Goal: Task Accomplishment & Management: Manage account settings

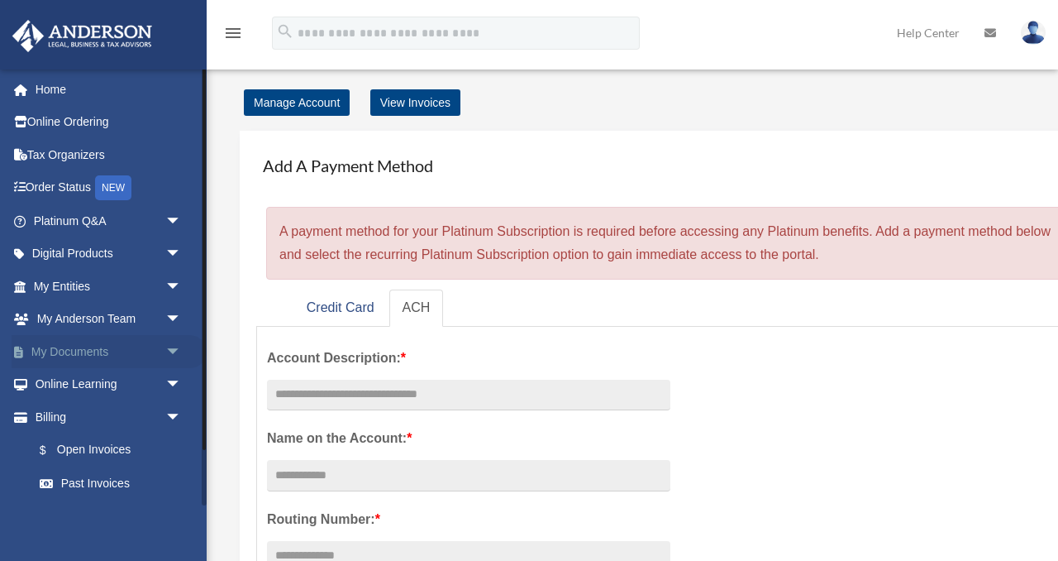
click at [153, 349] on link "My Documents arrow_drop_down" at bounding box center [109, 351] width 195 height 33
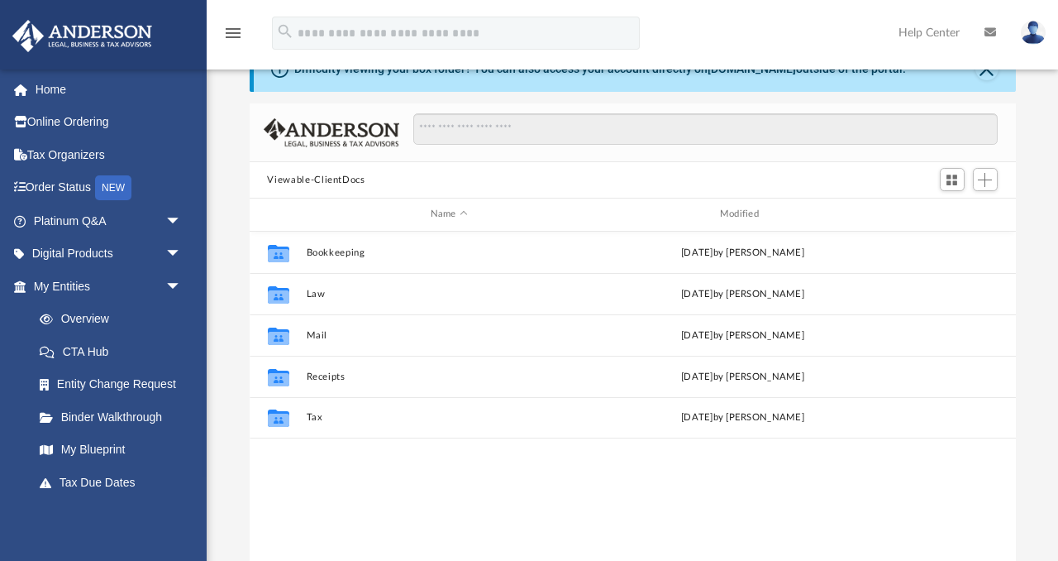
scroll to position [50, 0]
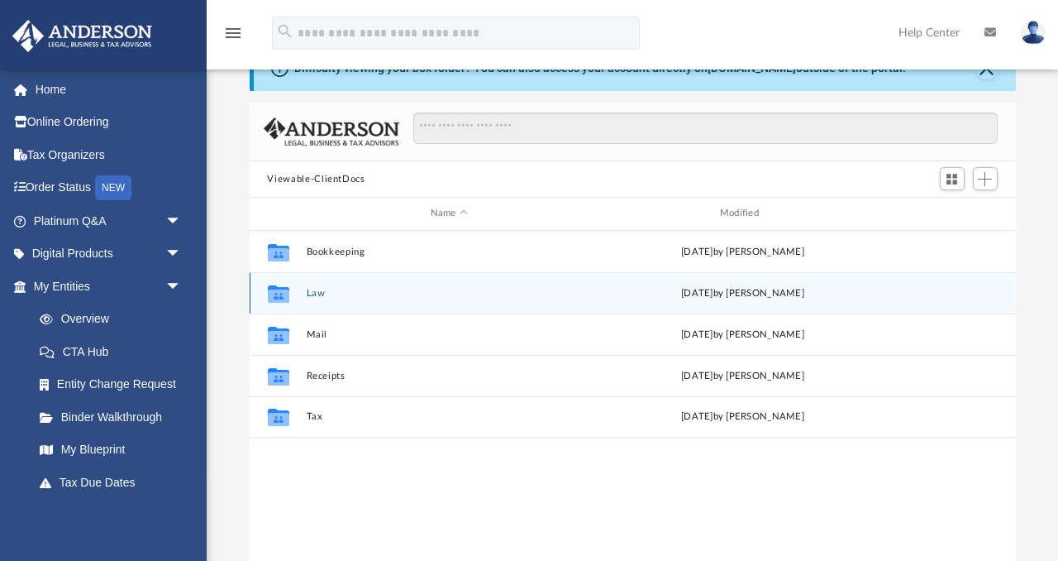
click at [376, 293] on button "Law" at bounding box center [449, 293] width 286 height 11
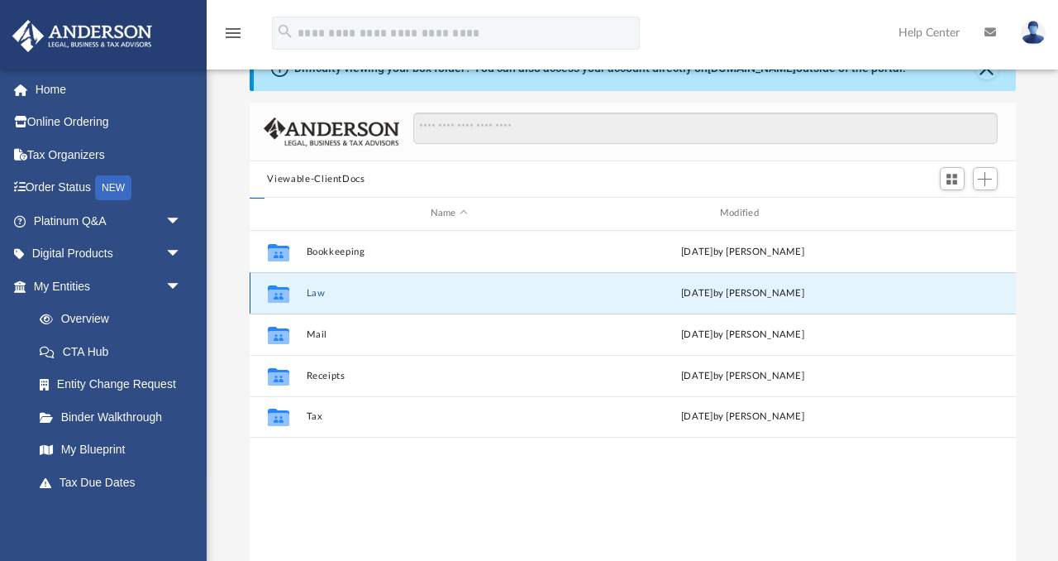
click at [376, 293] on button "Law" at bounding box center [449, 293] width 286 height 11
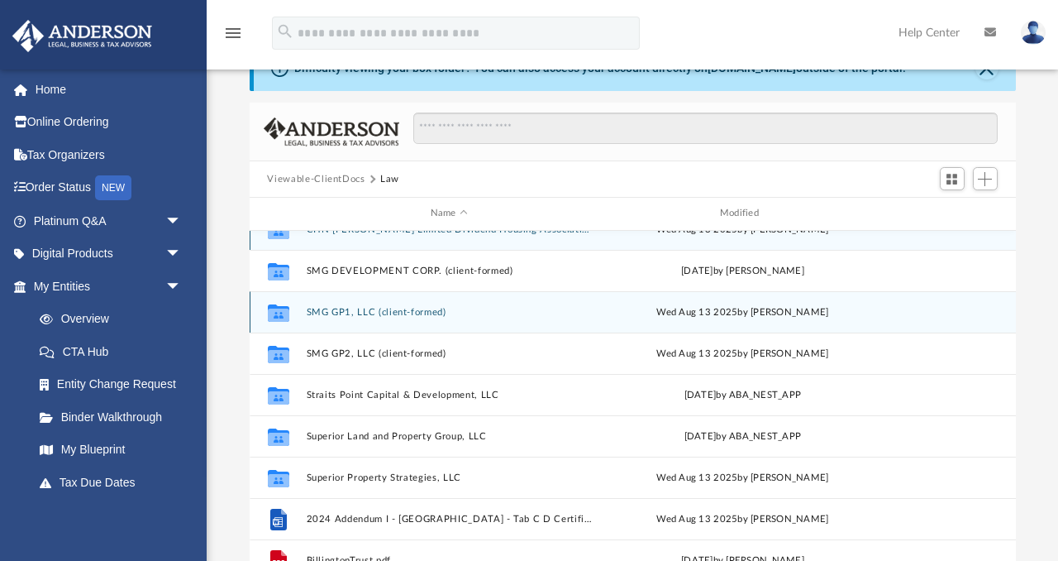
scroll to position [0, 0]
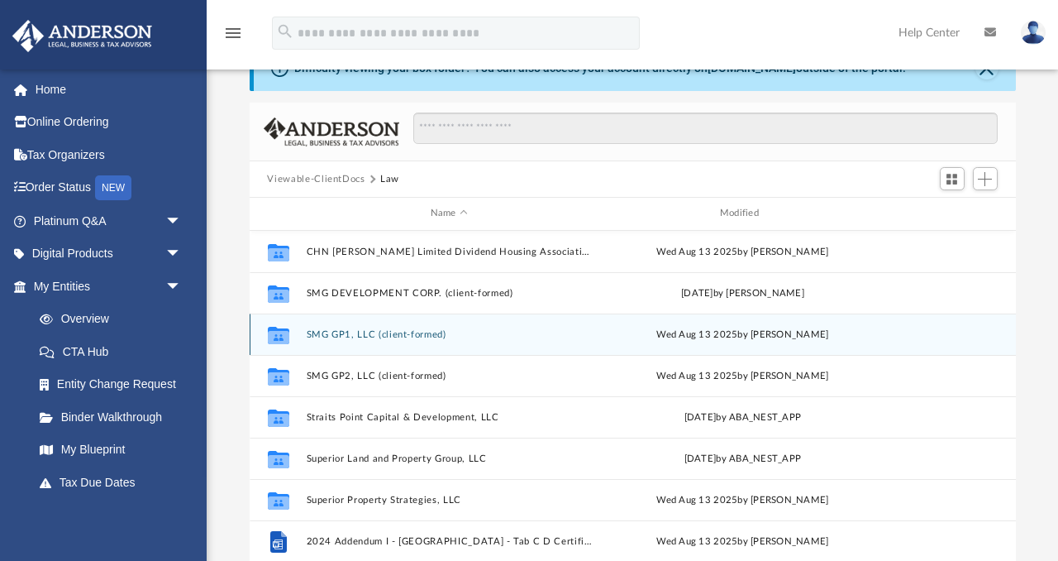
click at [439, 336] on button "SMG GP1, LLC (client-formed)" at bounding box center [449, 334] width 286 height 11
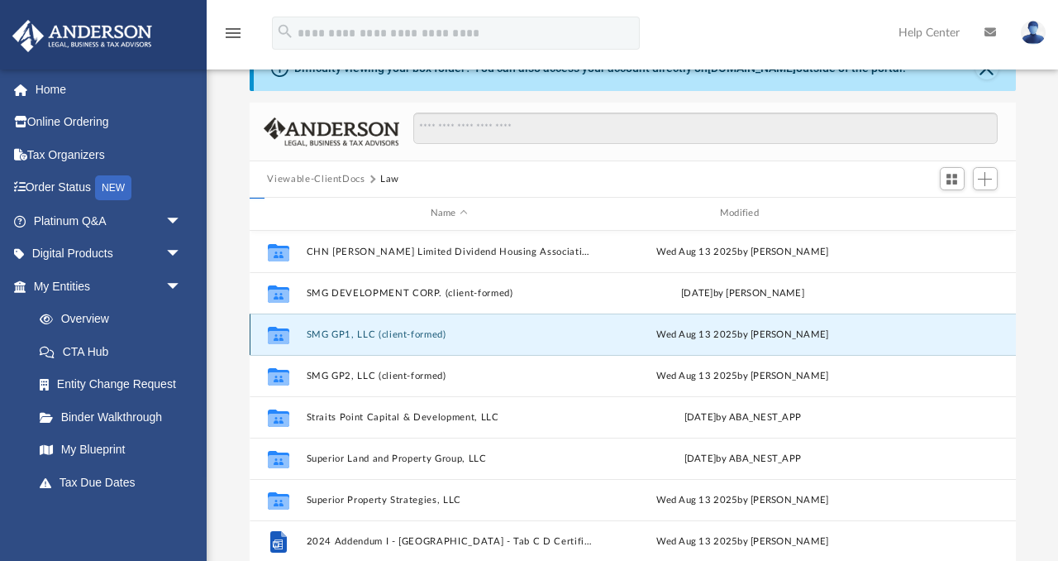
click at [439, 336] on button "SMG GP1, LLC (client-formed)" at bounding box center [449, 334] width 286 height 11
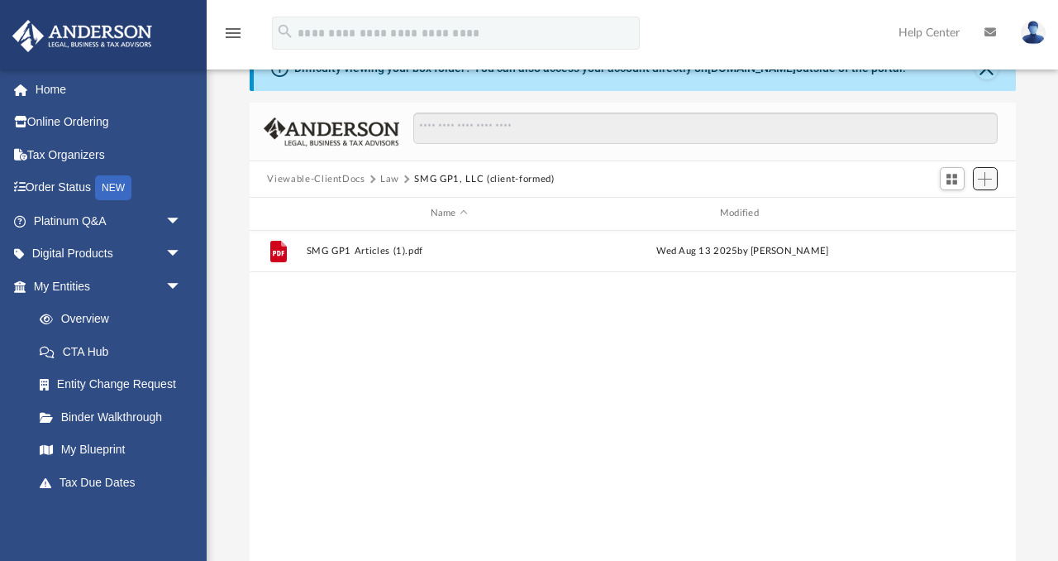
click at [986, 183] on span "Add" at bounding box center [985, 179] width 14 height 14
click at [962, 214] on li "Upload" at bounding box center [961, 211] width 53 height 17
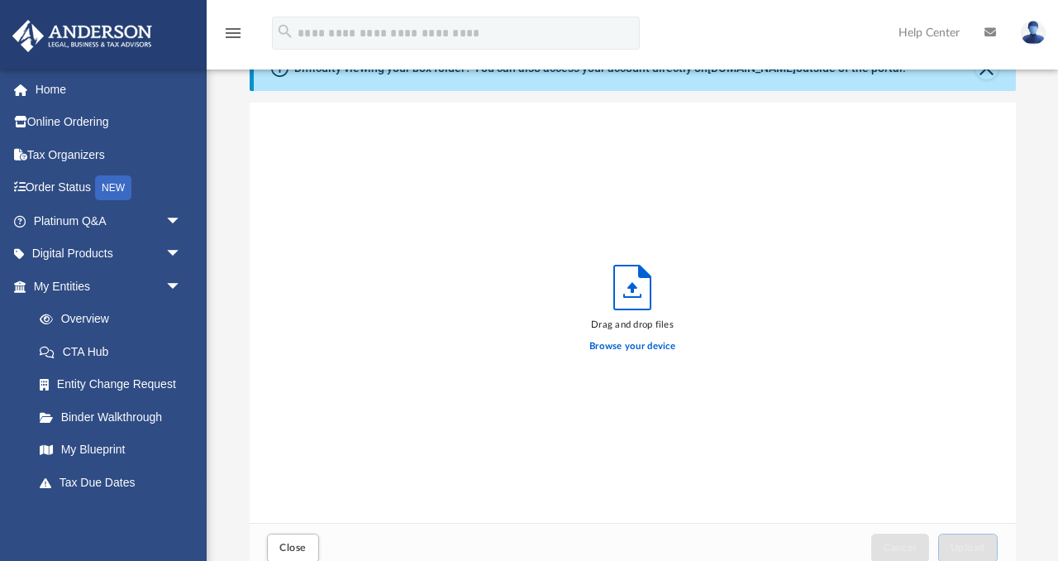
scroll to position [419, 766]
click at [633, 292] on icon "Upload" at bounding box center [632, 287] width 10 height 11
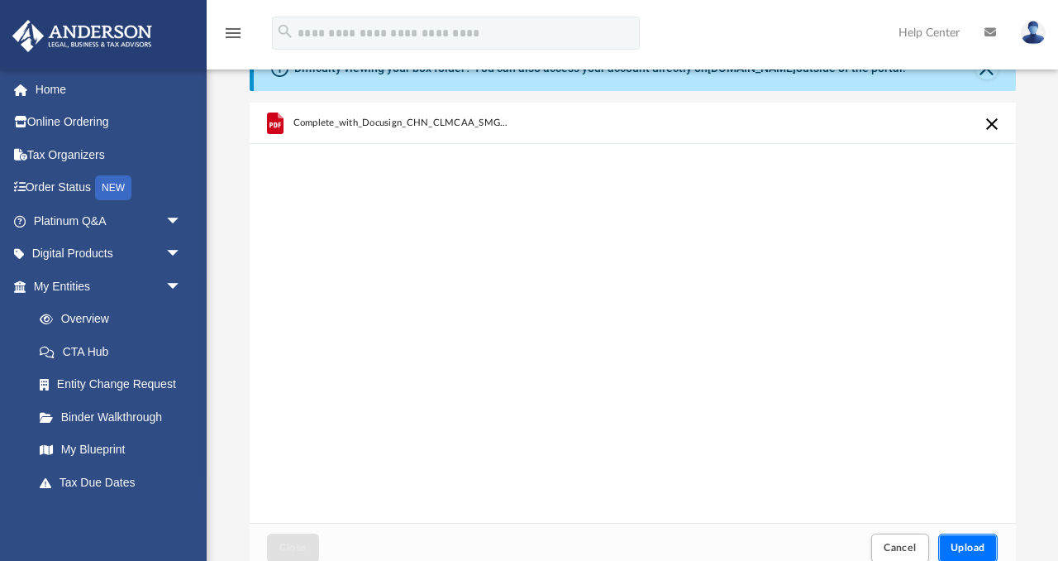
click at [983, 551] on span "Upload" at bounding box center [968, 547] width 35 height 10
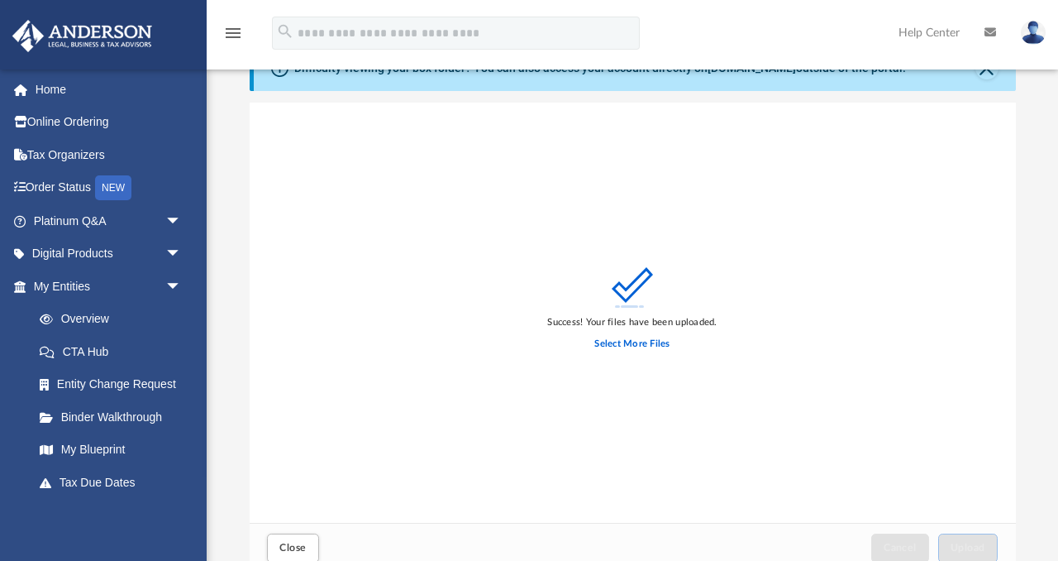
scroll to position [0, 0]
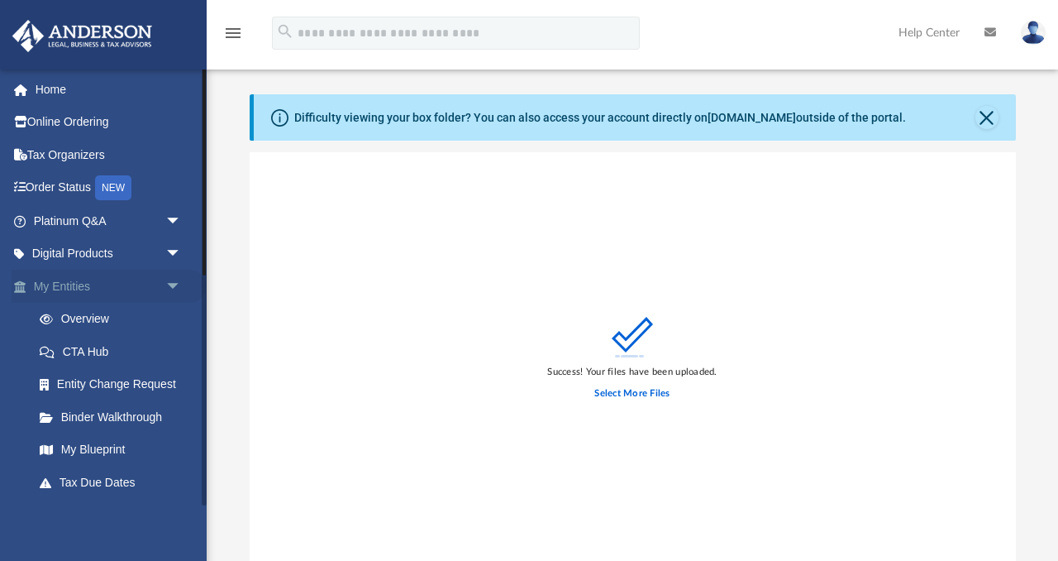
click at [88, 285] on link "My Entities arrow_drop_down" at bounding box center [109, 286] width 195 height 33
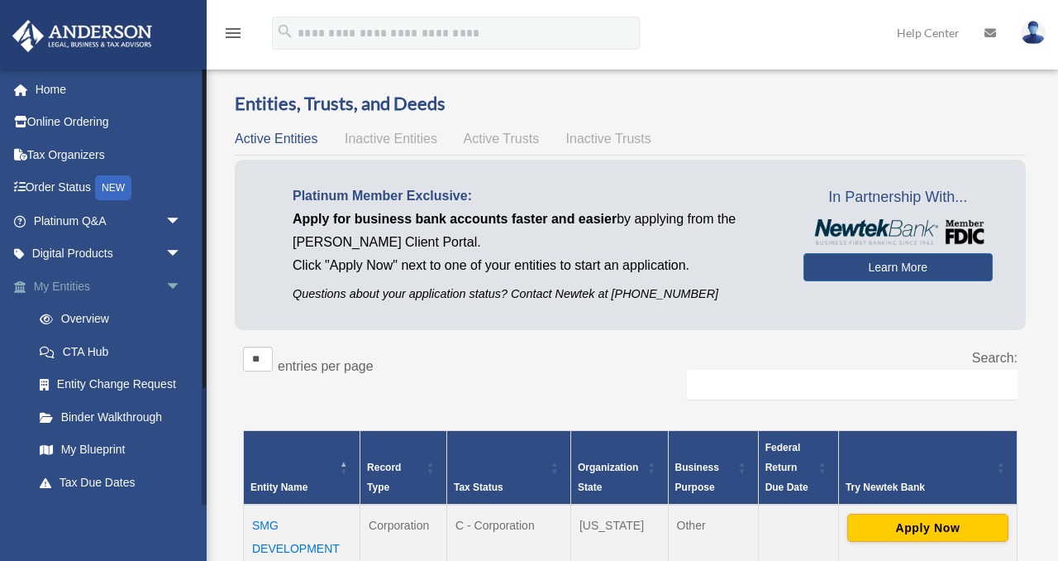
click at [132, 282] on link "My Entities arrow_drop_down" at bounding box center [109, 286] width 195 height 33
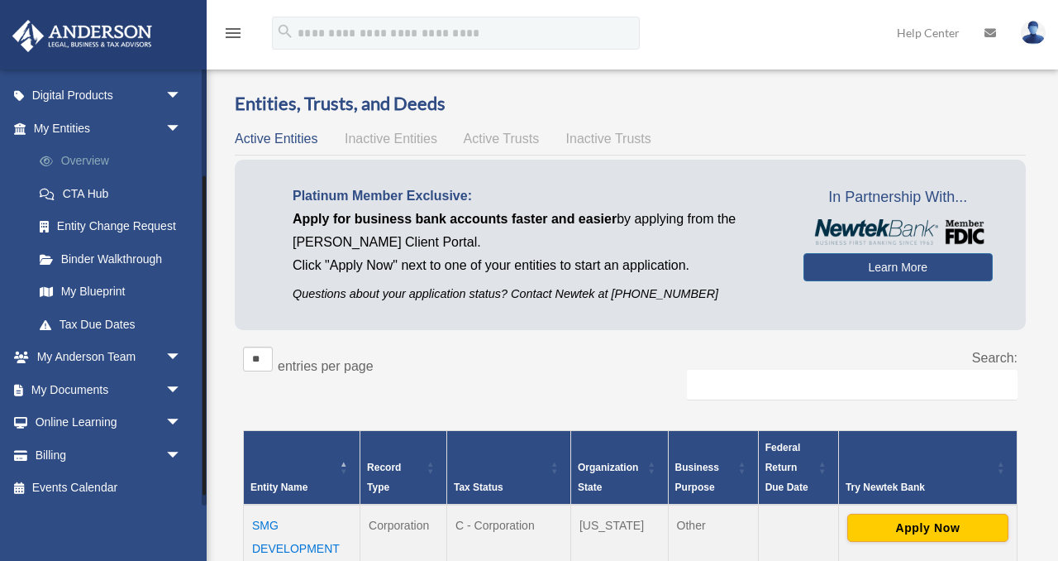
scroll to position [160, 0]
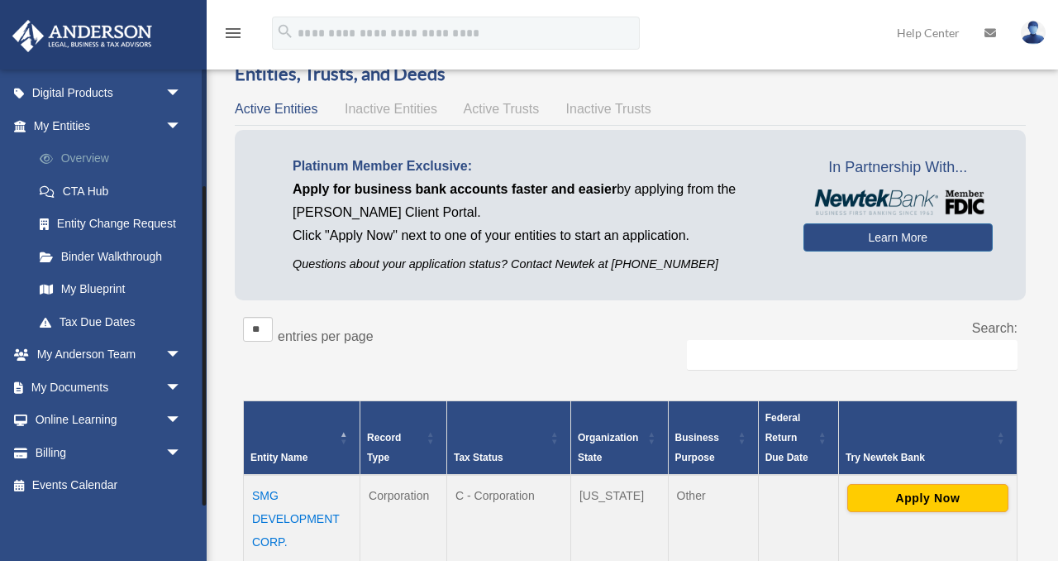
scroll to position [33, 0]
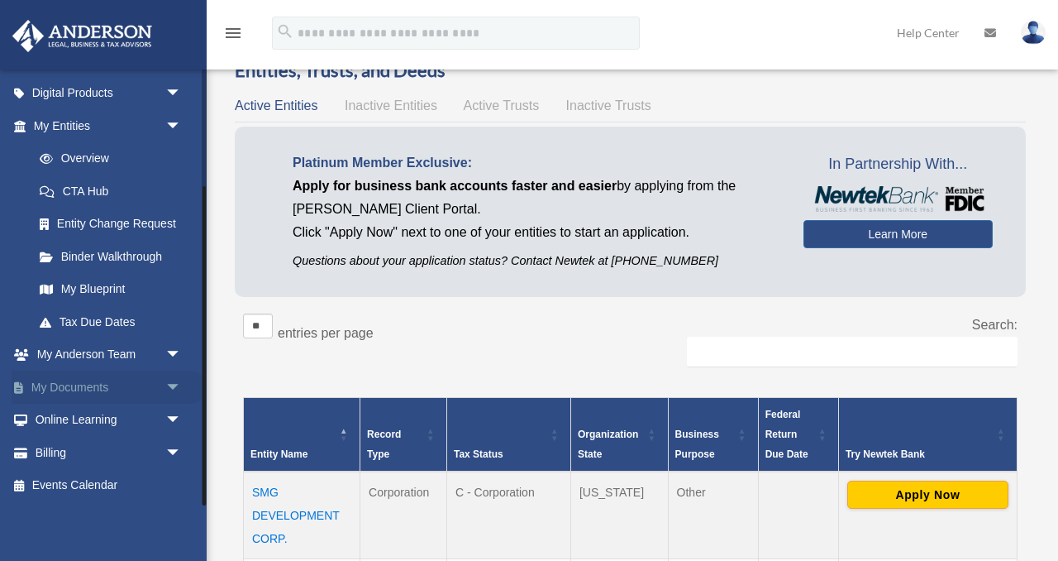
click at [78, 383] on link "My Documents arrow_drop_down" at bounding box center [109, 386] width 195 height 33
click at [169, 382] on span "arrow_drop_down" at bounding box center [181, 387] width 33 height 34
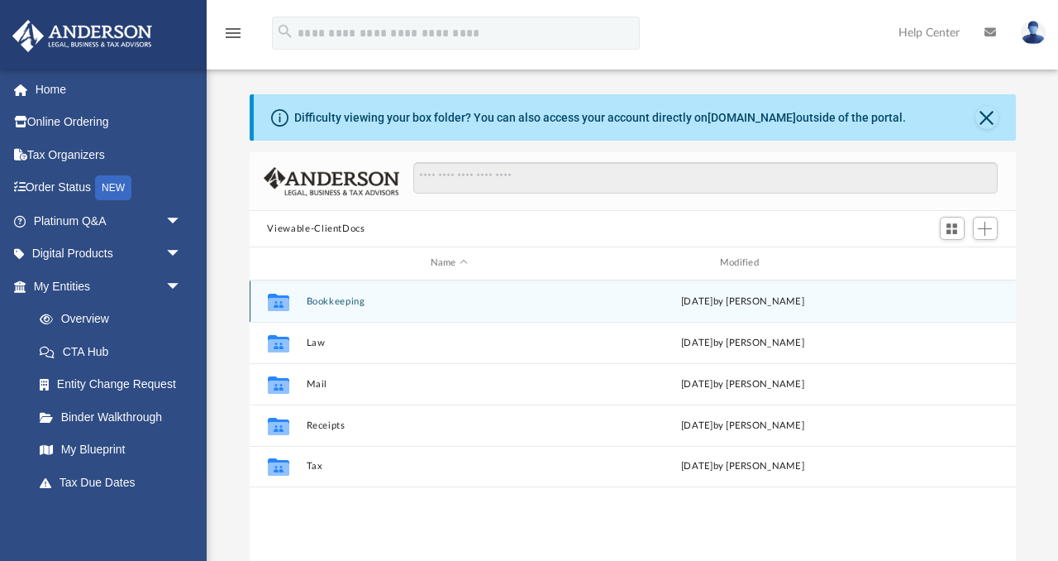
scroll to position [375, 766]
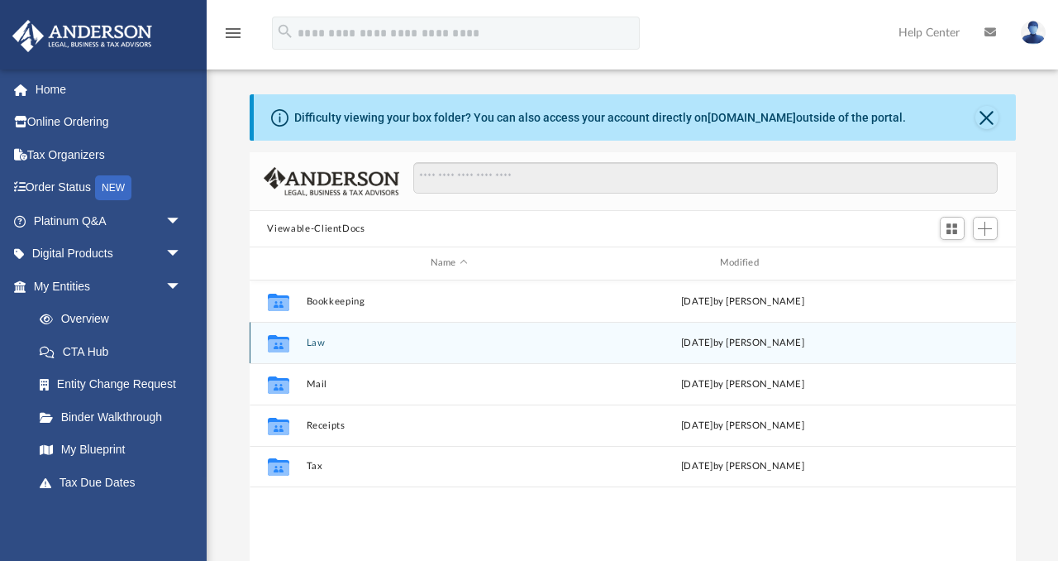
click at [375, 351] on div "Collaborated Folder Law Tue Aug 26 2025 by Olivia Mann" at bounding box center [633, 342] width 766 height 41
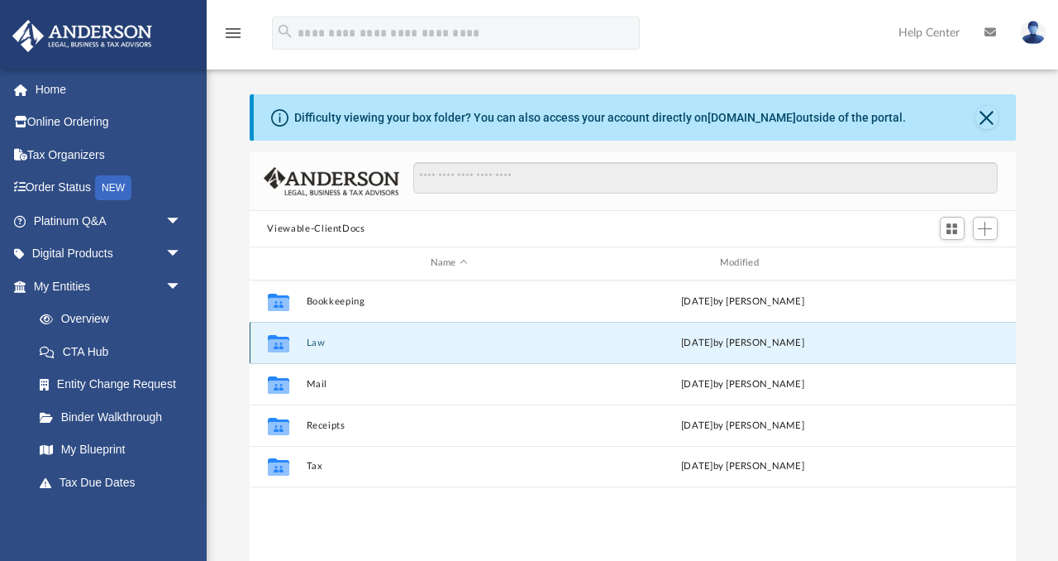
click at [375, 351] on div "Collaborated Folder Law Tue Aug 26 2025 by Olivia Mann" at bounding box center [633, 342] width 766 height 41
click at [313, 344] on button "Law" at bounding box center [449, 342] width 286 height 11
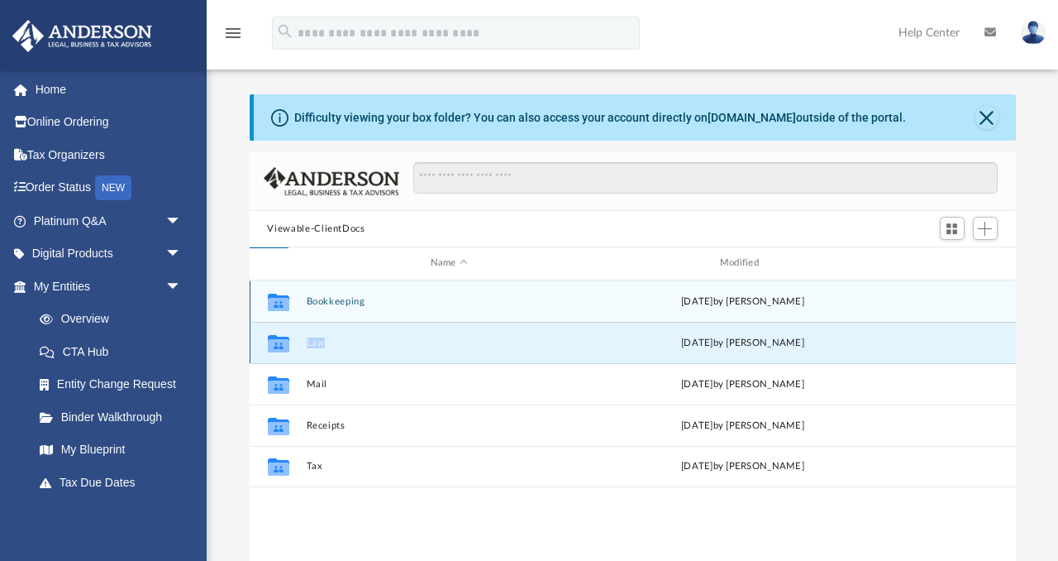
click at [313, 344] on button "Law" at bounding box center [449, 342] width 286 height 11
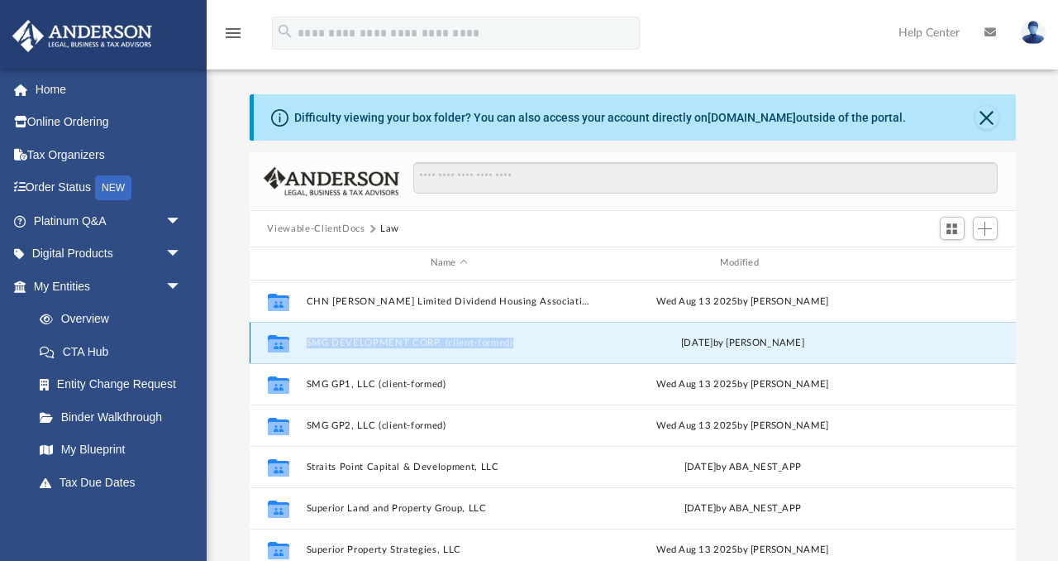
click at [313, 344] on button "SMG DEVELOPMENT CORP. (client-formed)" at bounding box center [449, 342] width 286 height 11
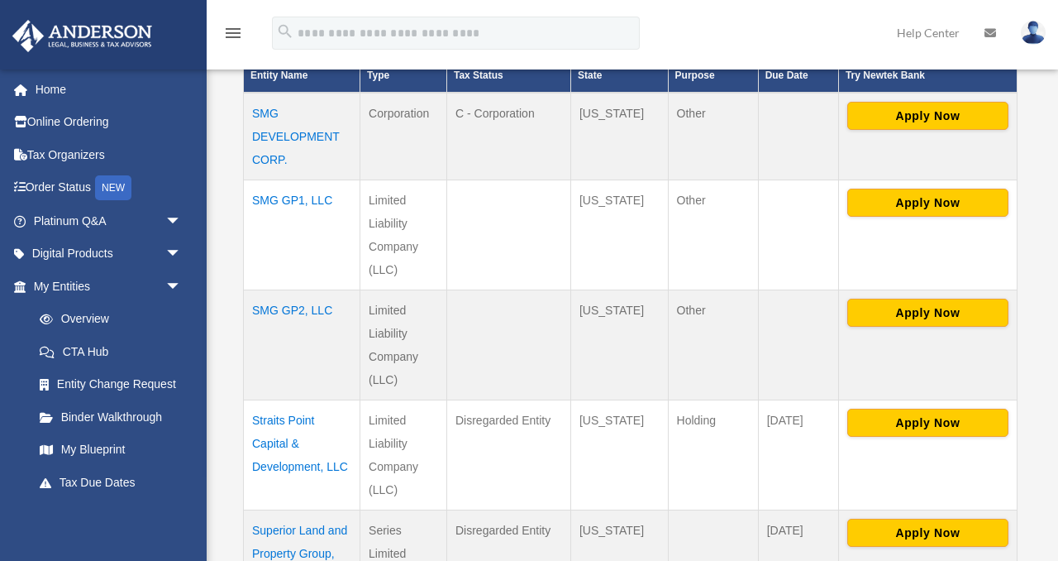
scroll to position [417, 0]
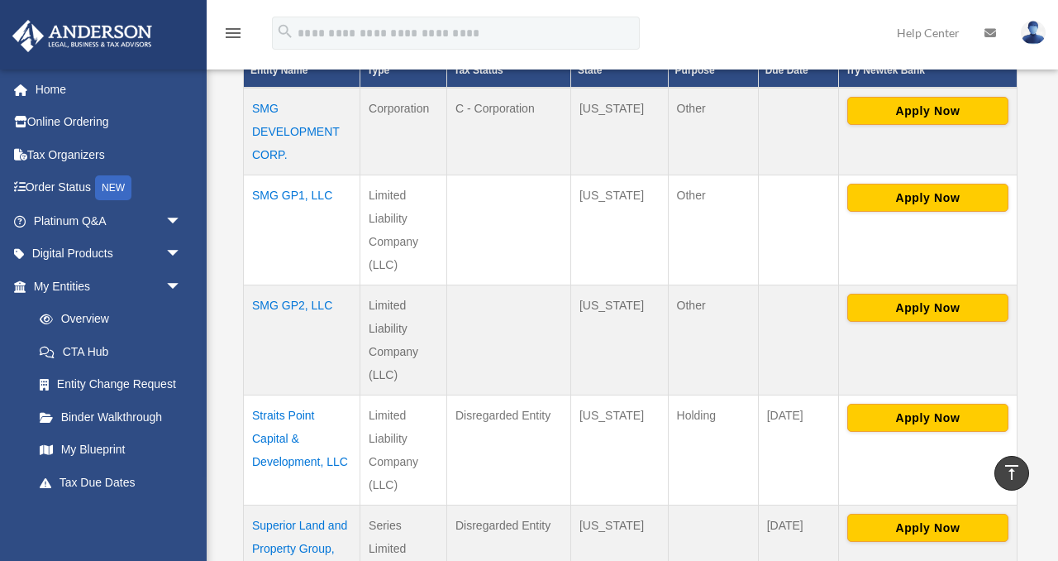
click at [312, 303] on td "SMG GP2, LLC" at bounding box center [302, 340] width 117 height 110
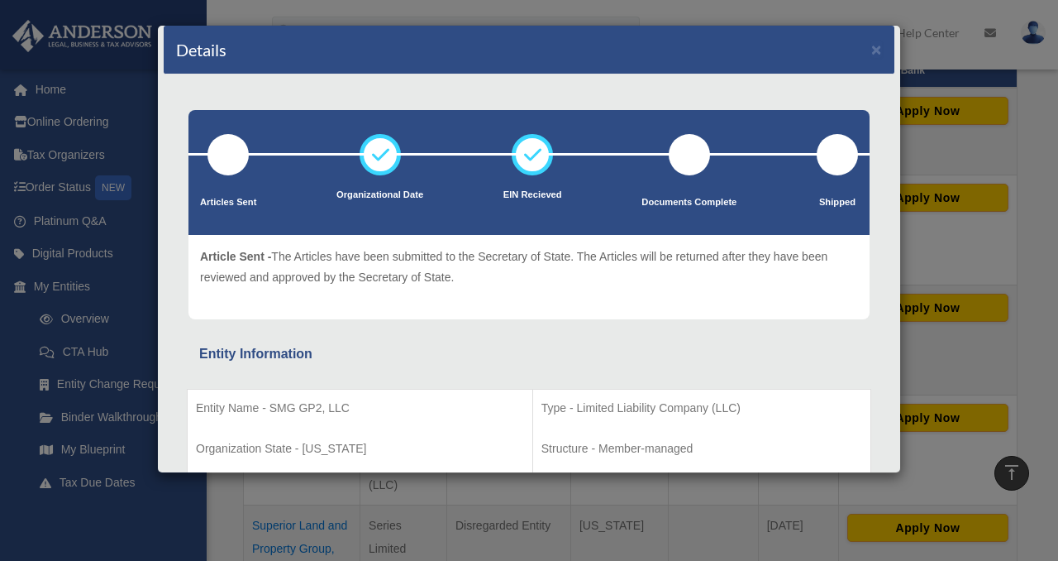
scroll to position [0, 0]
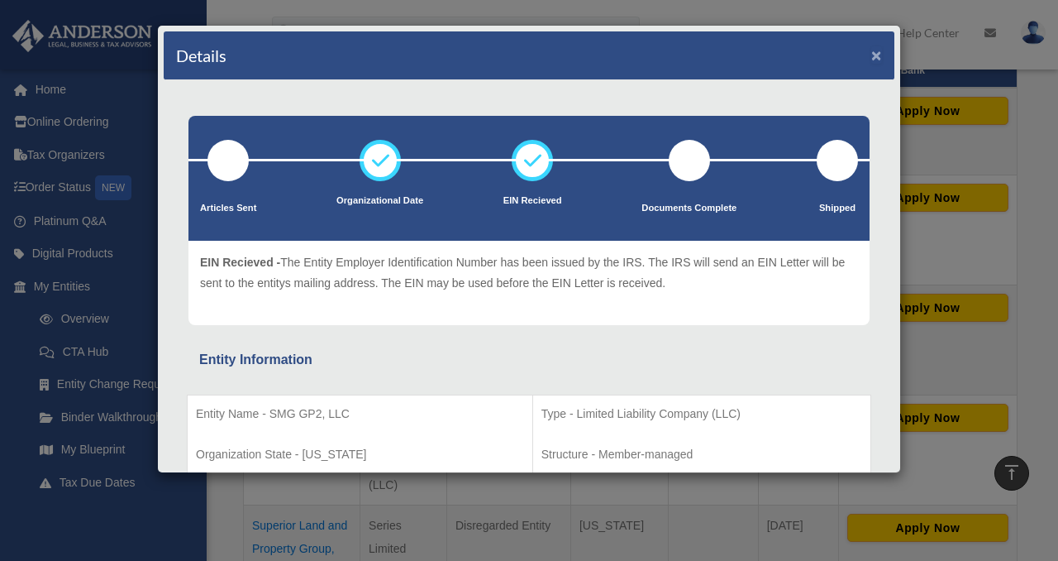
click at [873, 53] on button "×" at bounding box center [876, 54] width 11 height 17
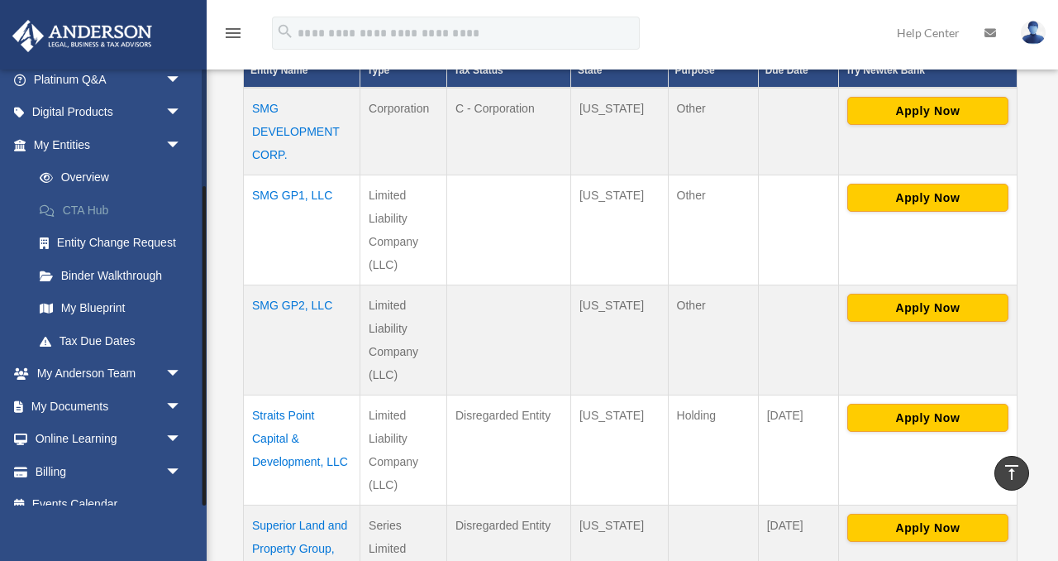
scroll to position [160, 0]
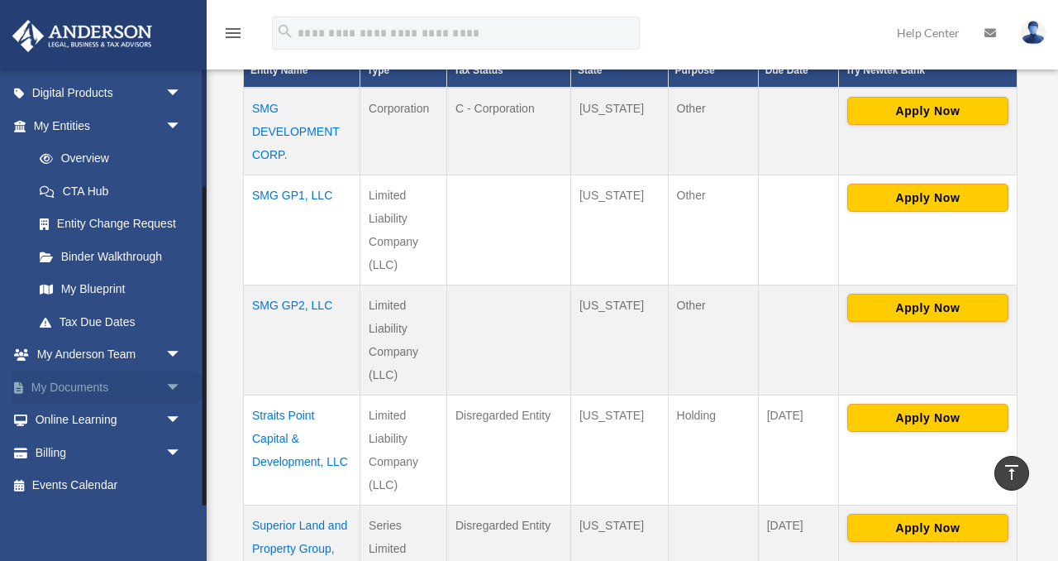
click at [126, 385] on link "My Documents arrow_drop_down" at bounding box center [109, 386] width 195 height 33
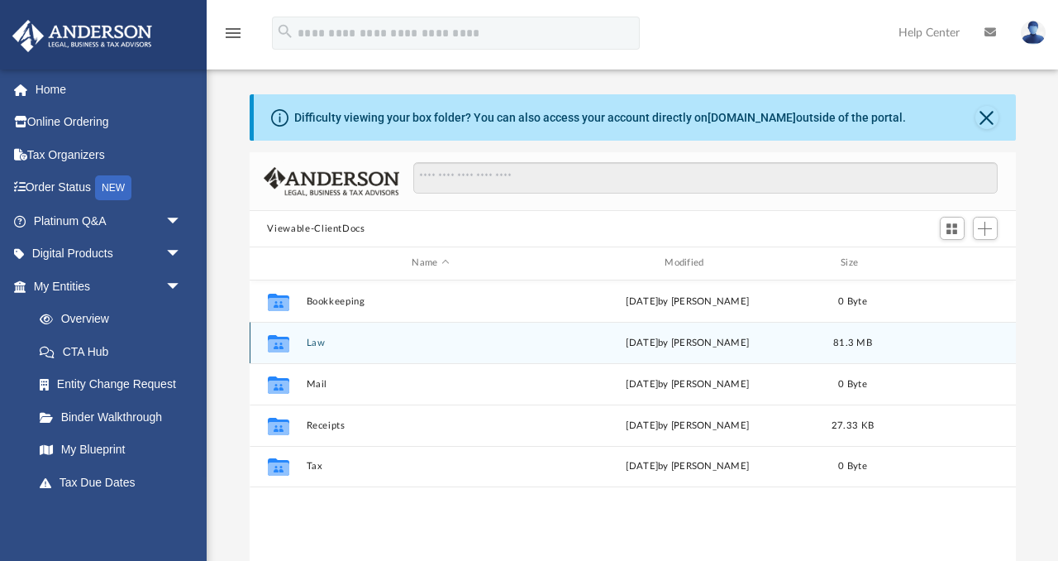
scroll to position [375, 766]
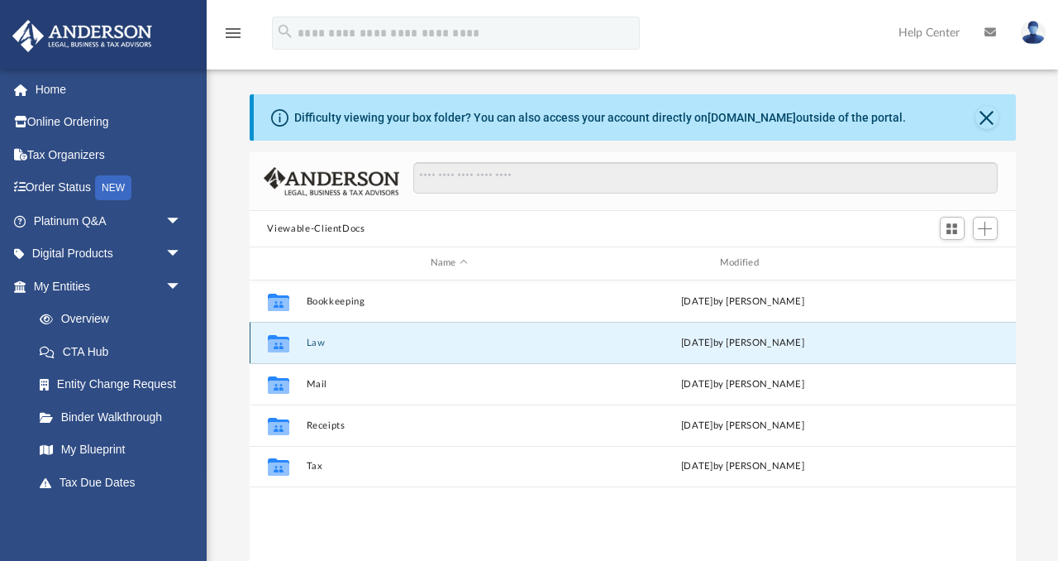
click at [375, 346] on button "Law" at bounding box center [449, 342] width 286 height 11
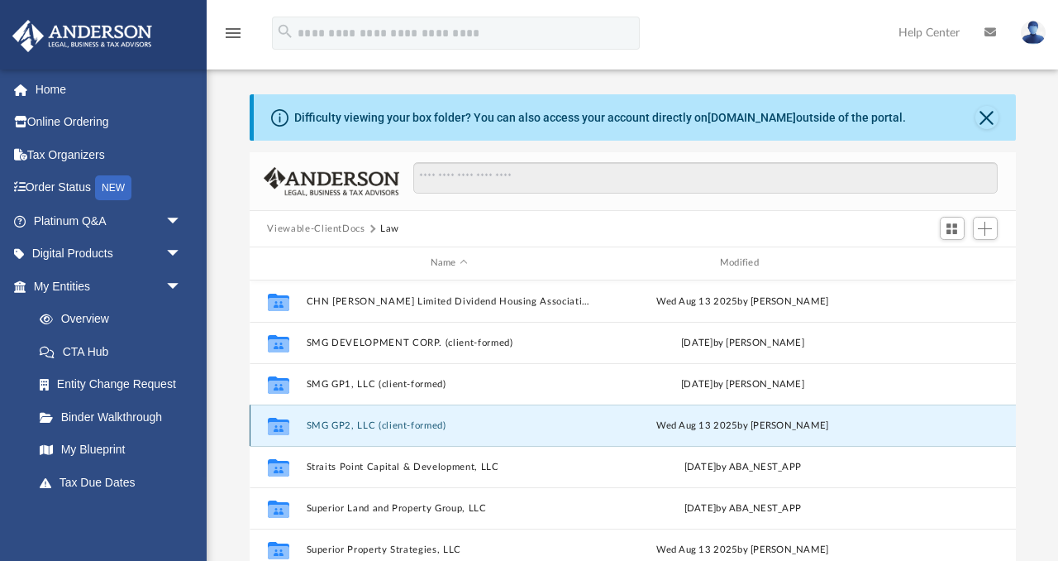
click at [465, 425] on button "SMG GP2, LLC (client-formed)" at bounding box center [449, 425] width 286 height 11
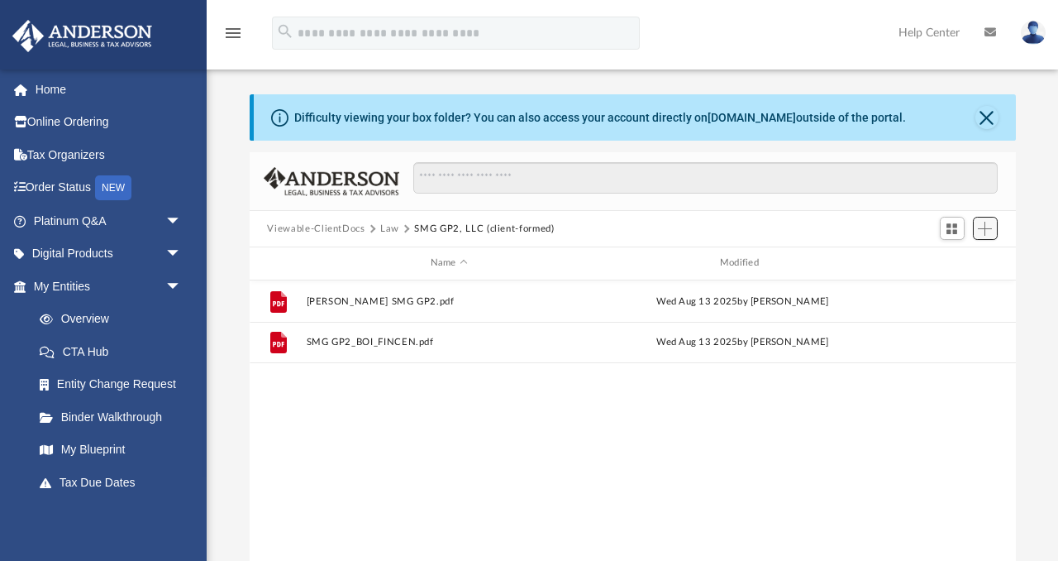
click at [977, 227] on button "Add" at bounding box center [985, 228] width 25 height 23
click at [943, 263] on li "Upload" at bounding box center [961, 260] width 53 height 17
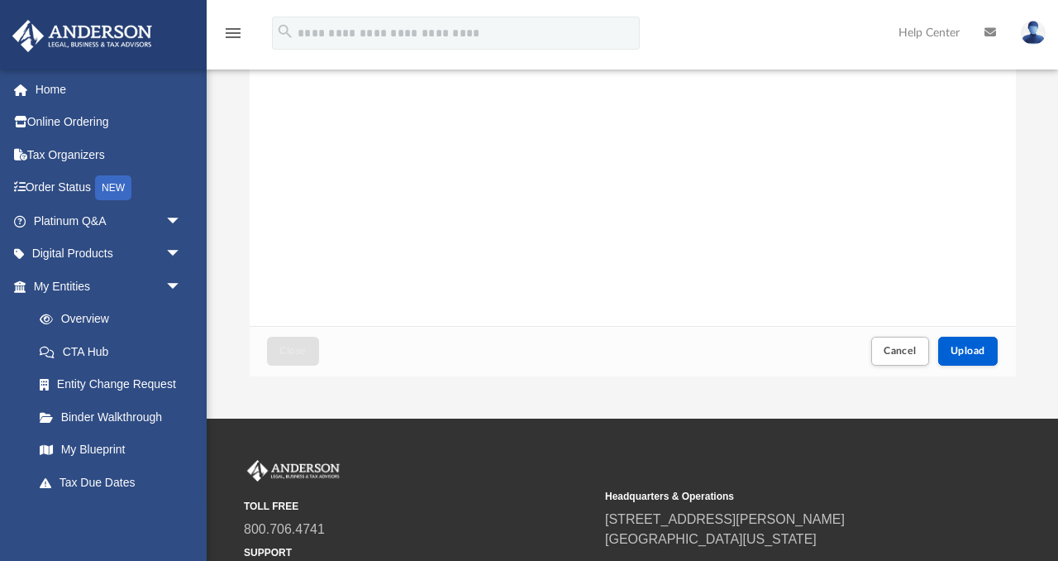
scroll to position [246, 0]
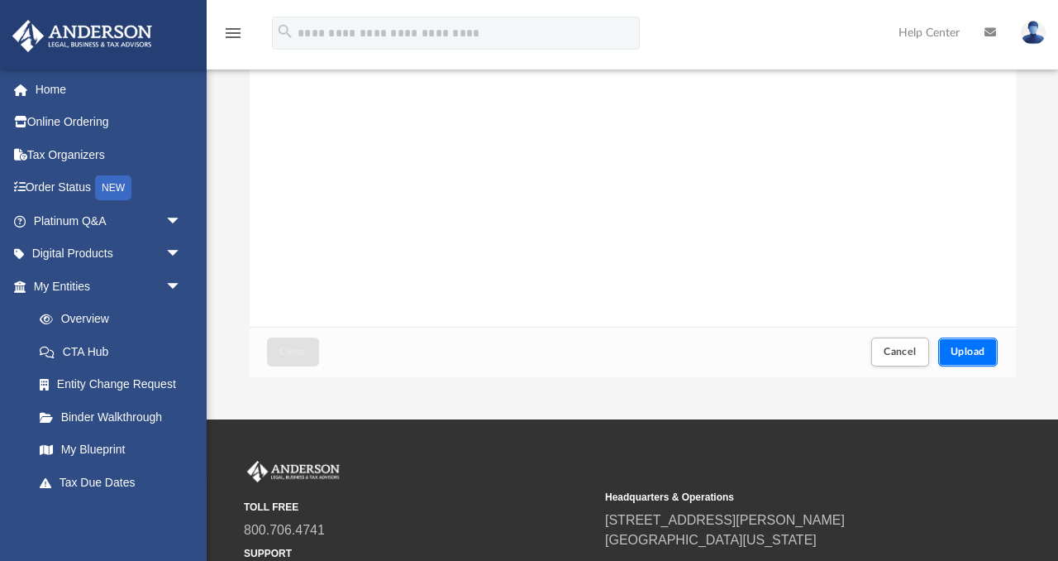
click at [954, 351] on span "Upload" at bounding box center [968, 351] width 35 height 10
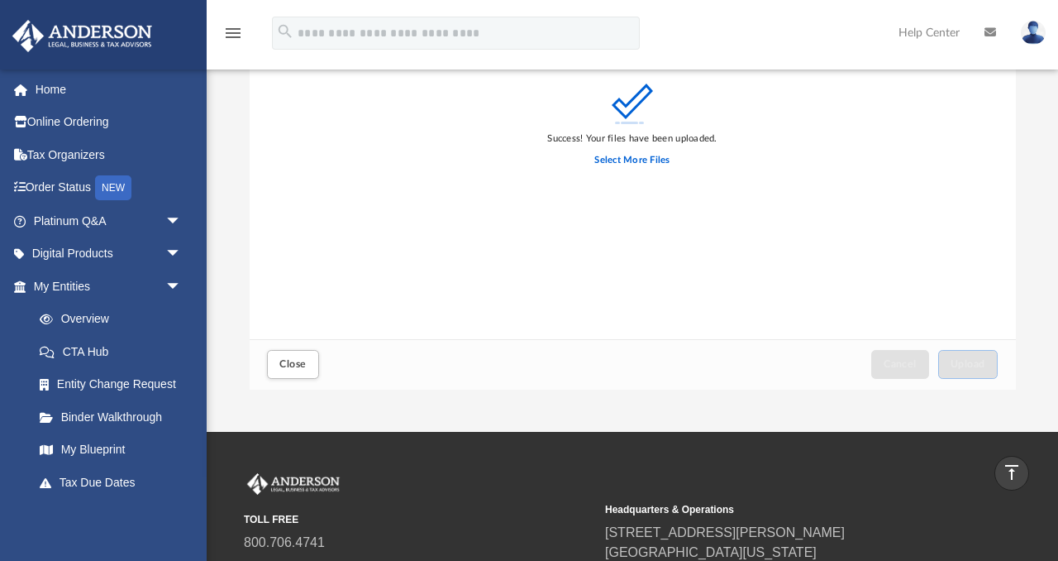
scroll to position [230, 0]
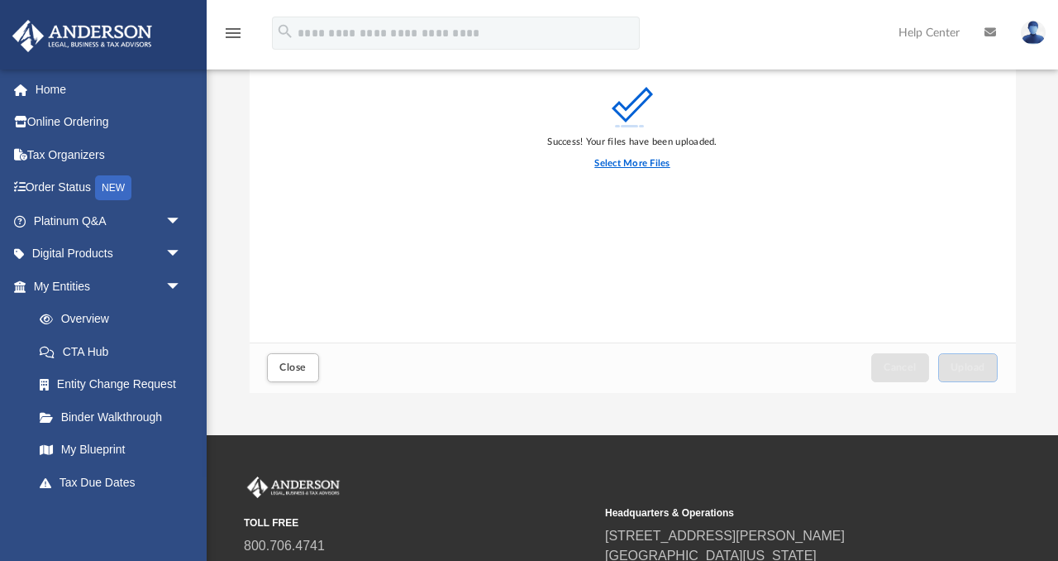
click at [655, 162] on label "Select More Files" at bounding box center [631, 163] width 75 height 15
click at [0, 0] on input "Select More Files" at bounding box center [0, 0] width 0 height 0
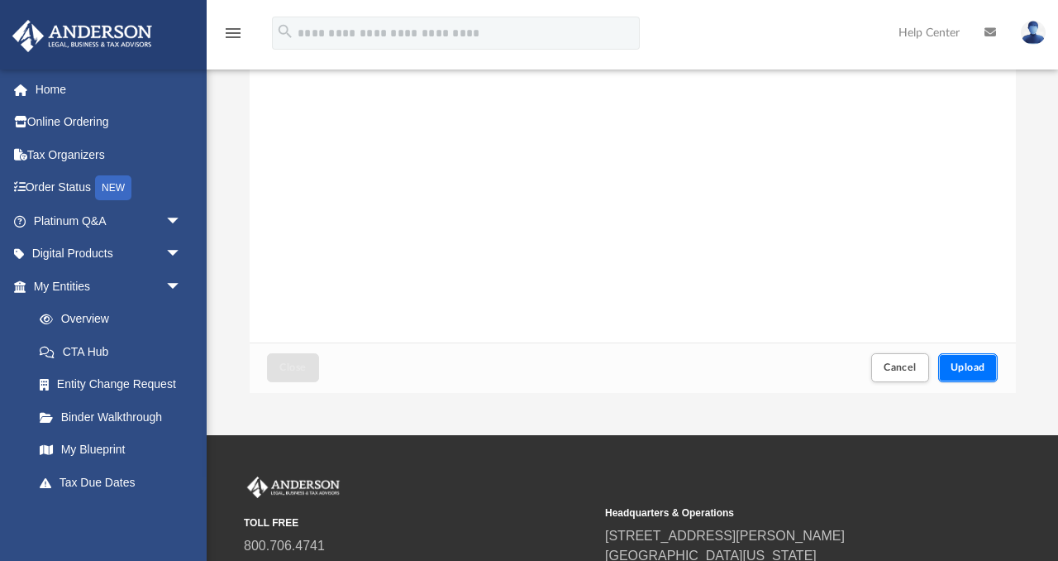
click at [977, 372] on span "Upload" at bounding box center [968, 367] width 35 height 10
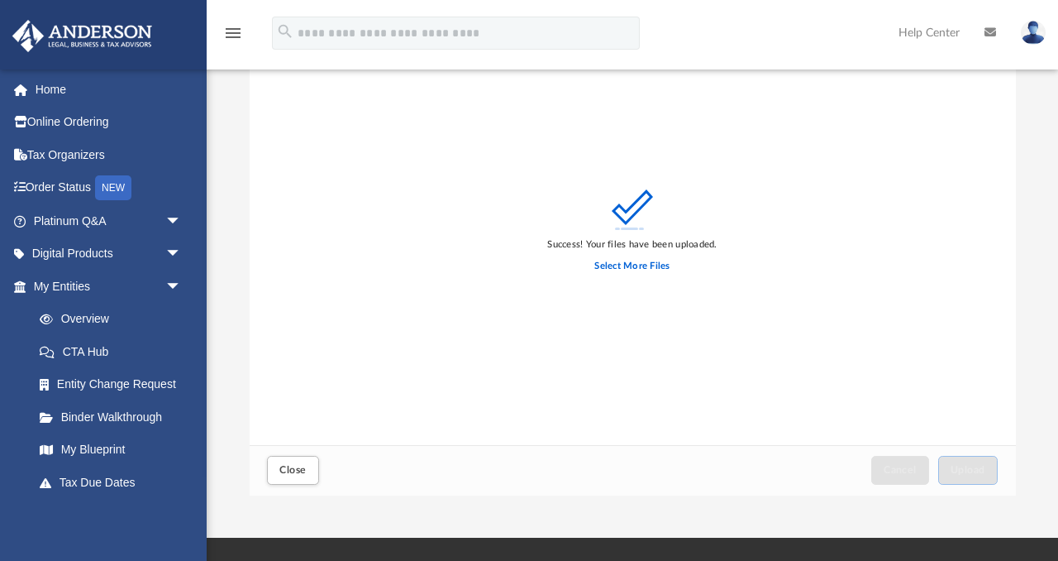
scroll to position [0, 0]
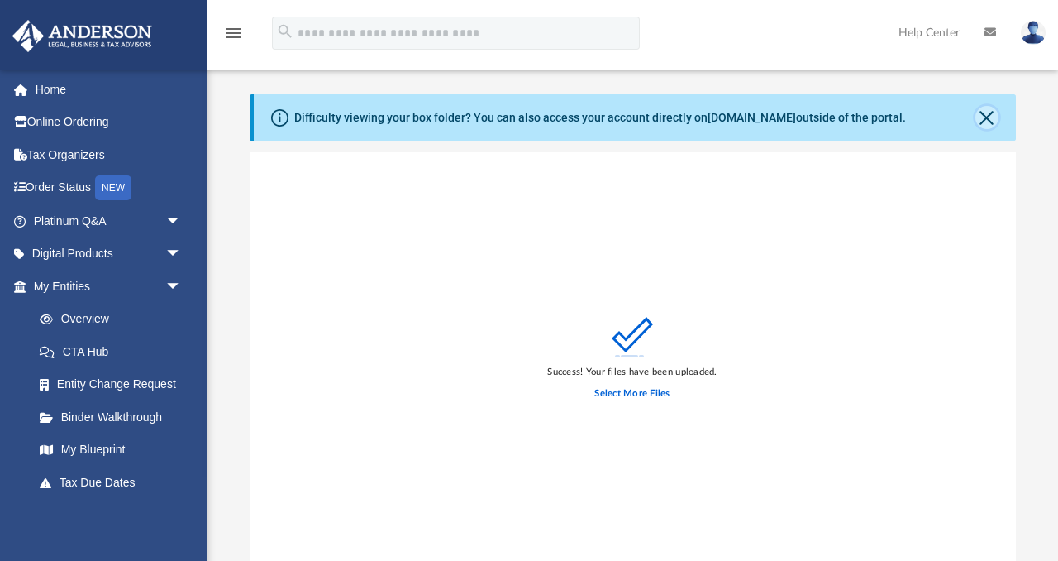
click at [984, 119] on button "Close" at bounding box center [987, 117] width 23 height 23
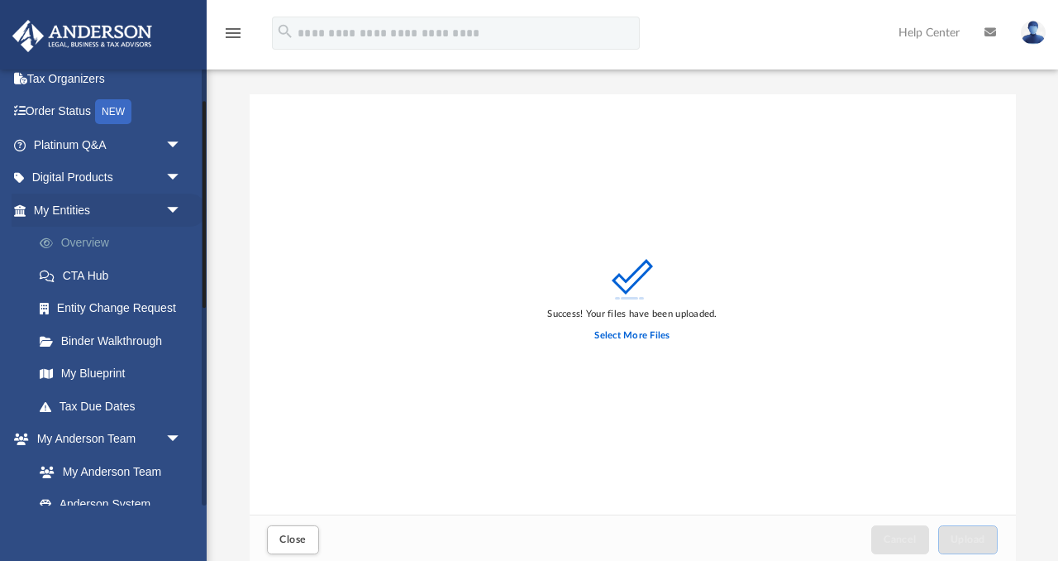
scroll to position [78, 0]
click at [85, 375] on link "My Blueprint" at bounding box center [115, 371] width 184 height 33
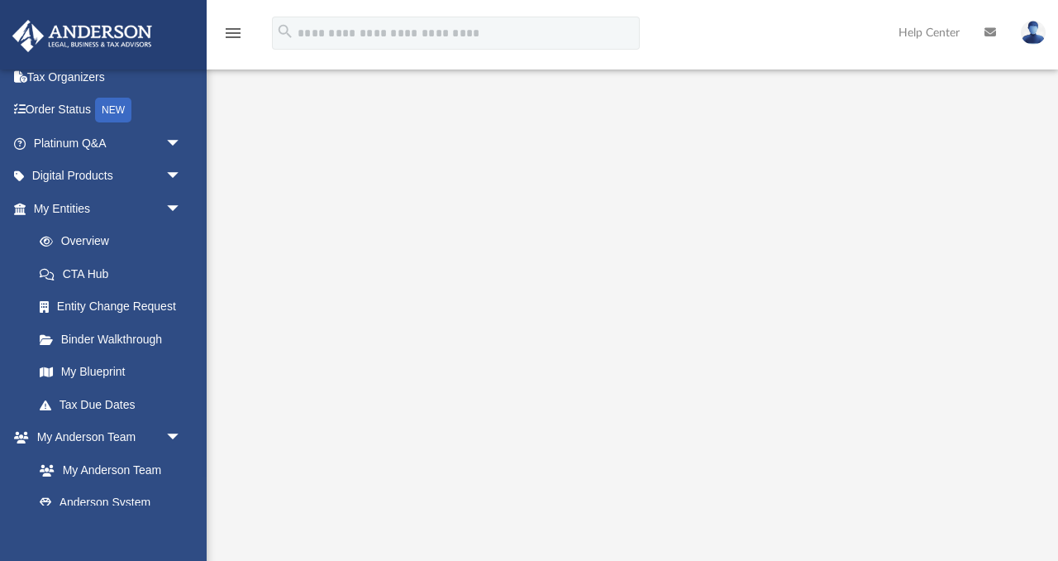
scroll to position [156, 0]
